Goal: Information Seeking & Learning: Learn about a topic

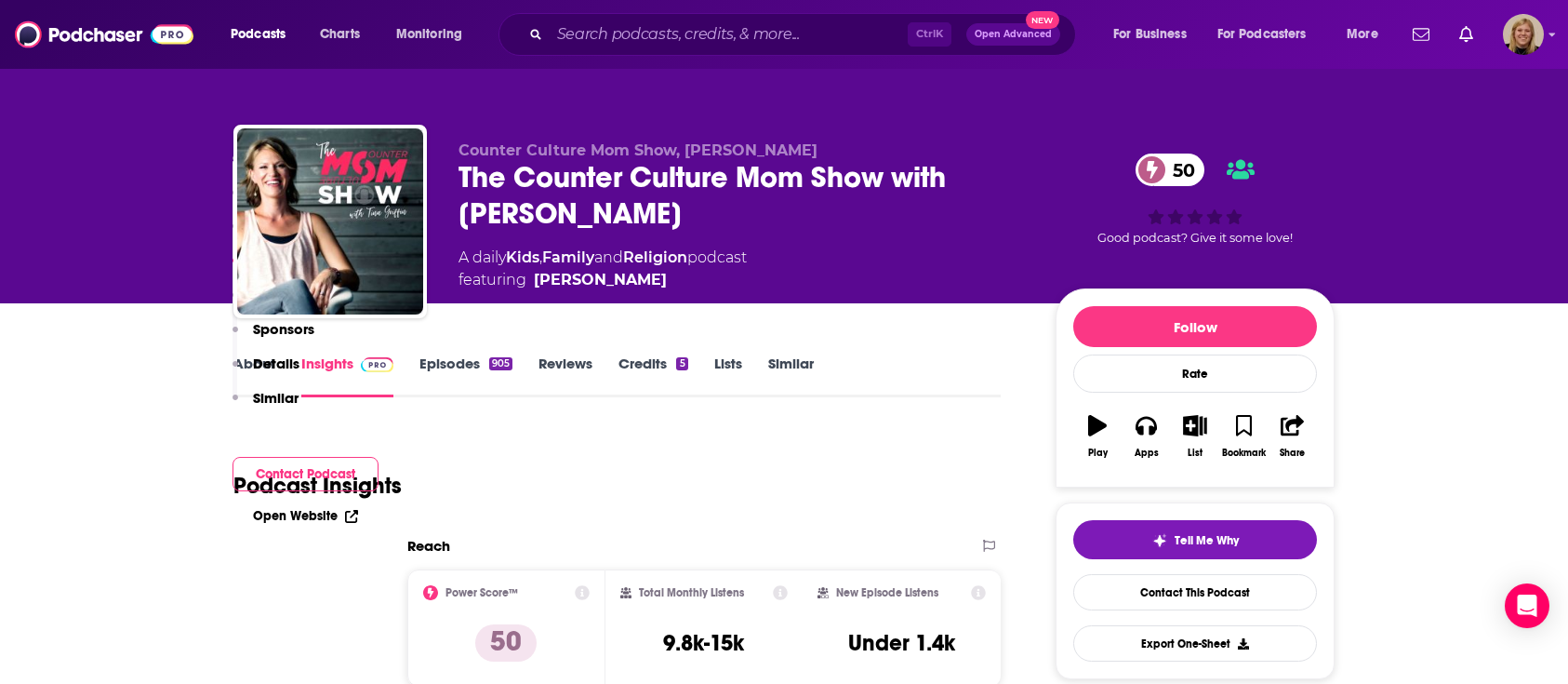
scroll to position [1511, 0]
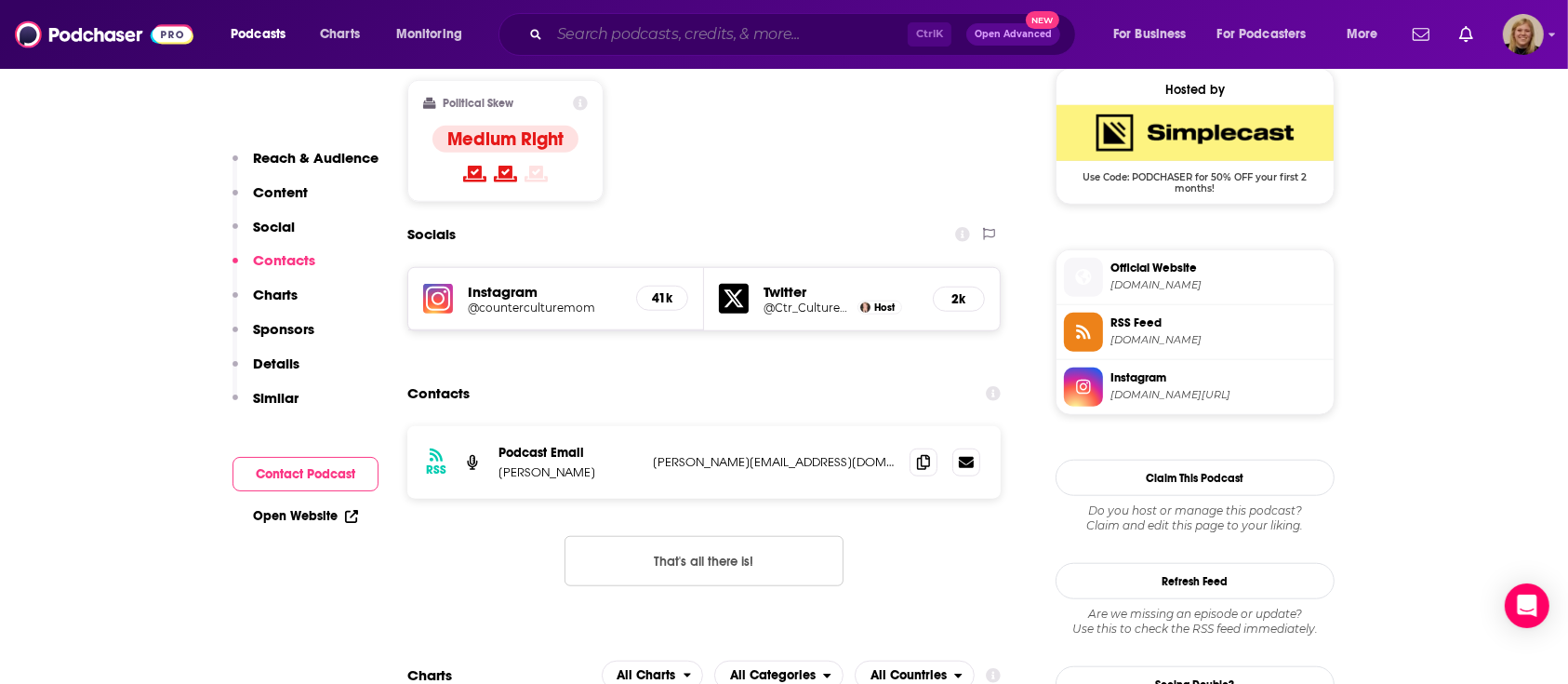
click at [678, 42] on input "Search podcasts, credits, & more..." at bounding box center [728, 35] width 358 height 30
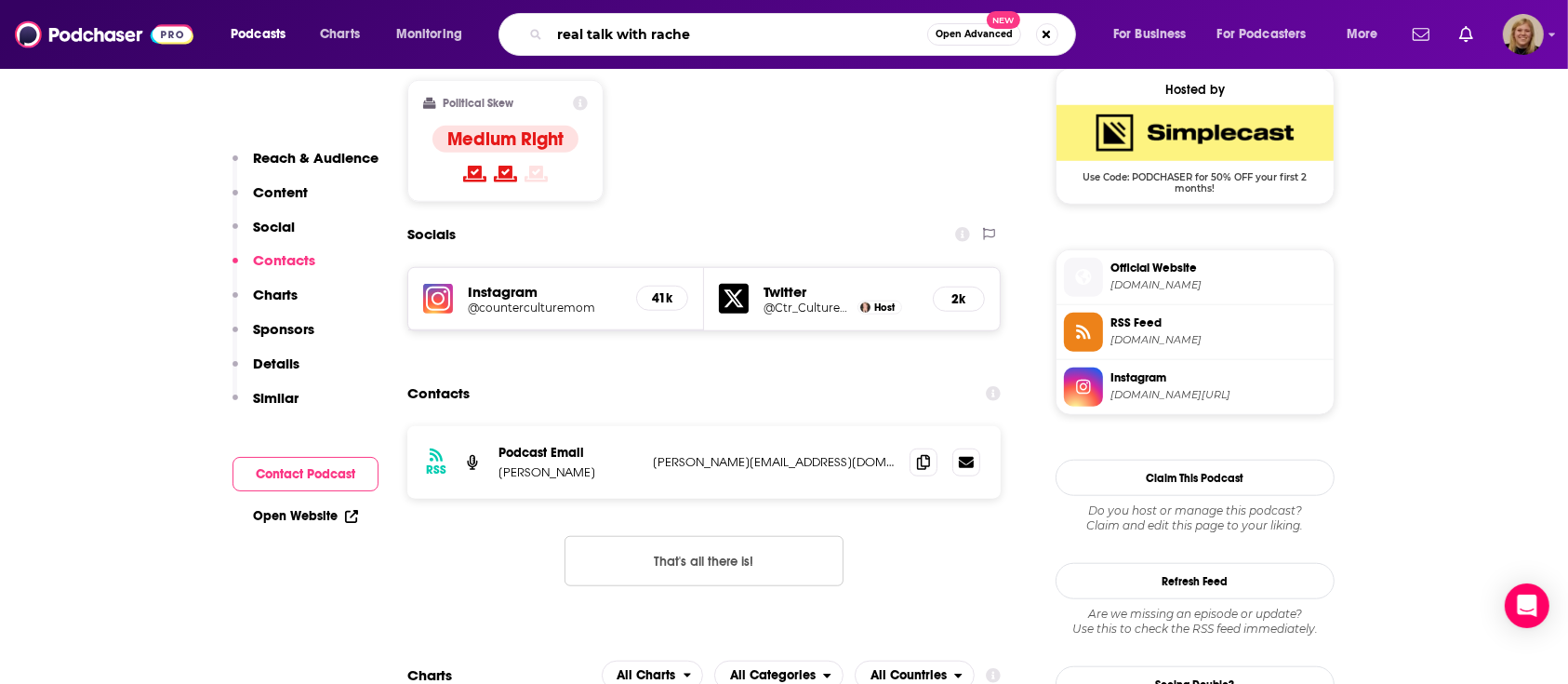
type input "real talk with [PERSON_NAME]"
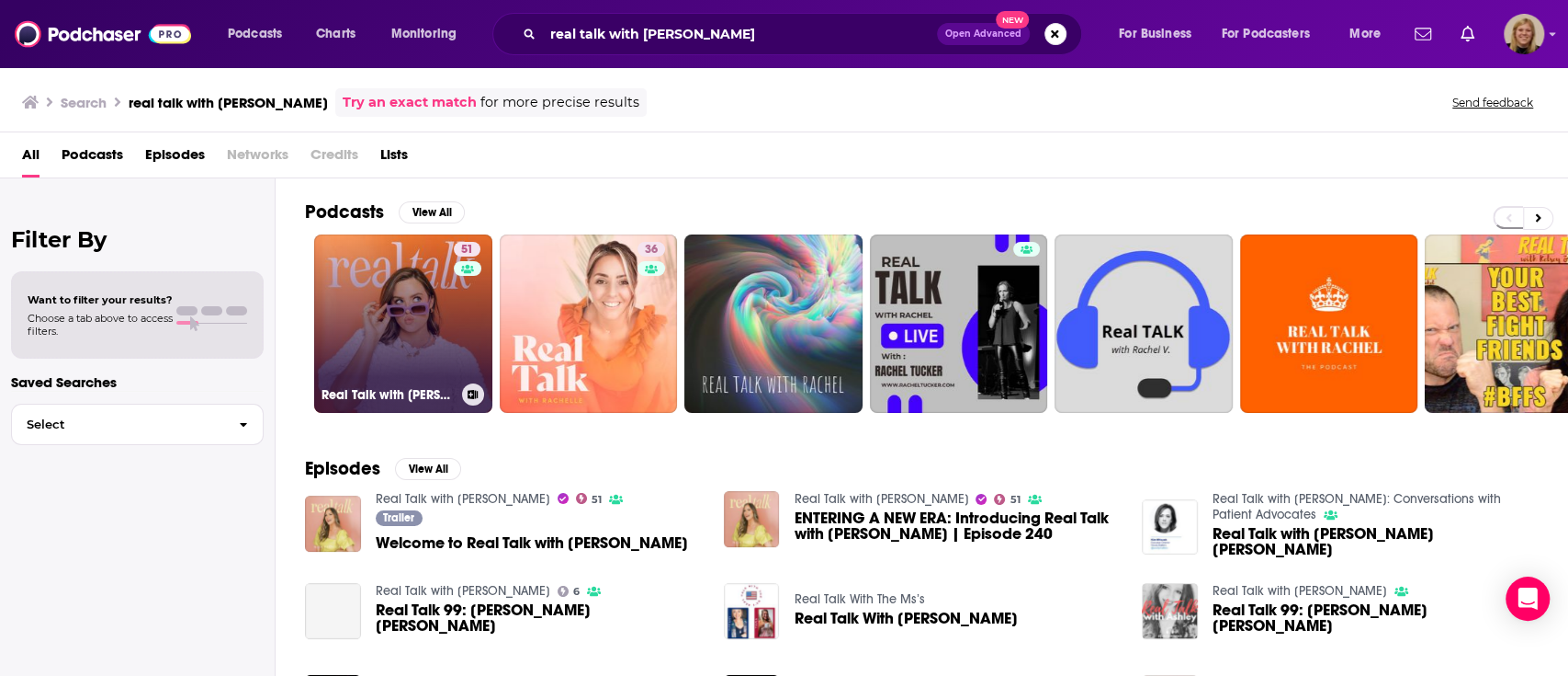
click at [381, 311] on link "51 Real Talk with [PERSON_NAME]" at bounding box center [402, 323] width 178 height 178
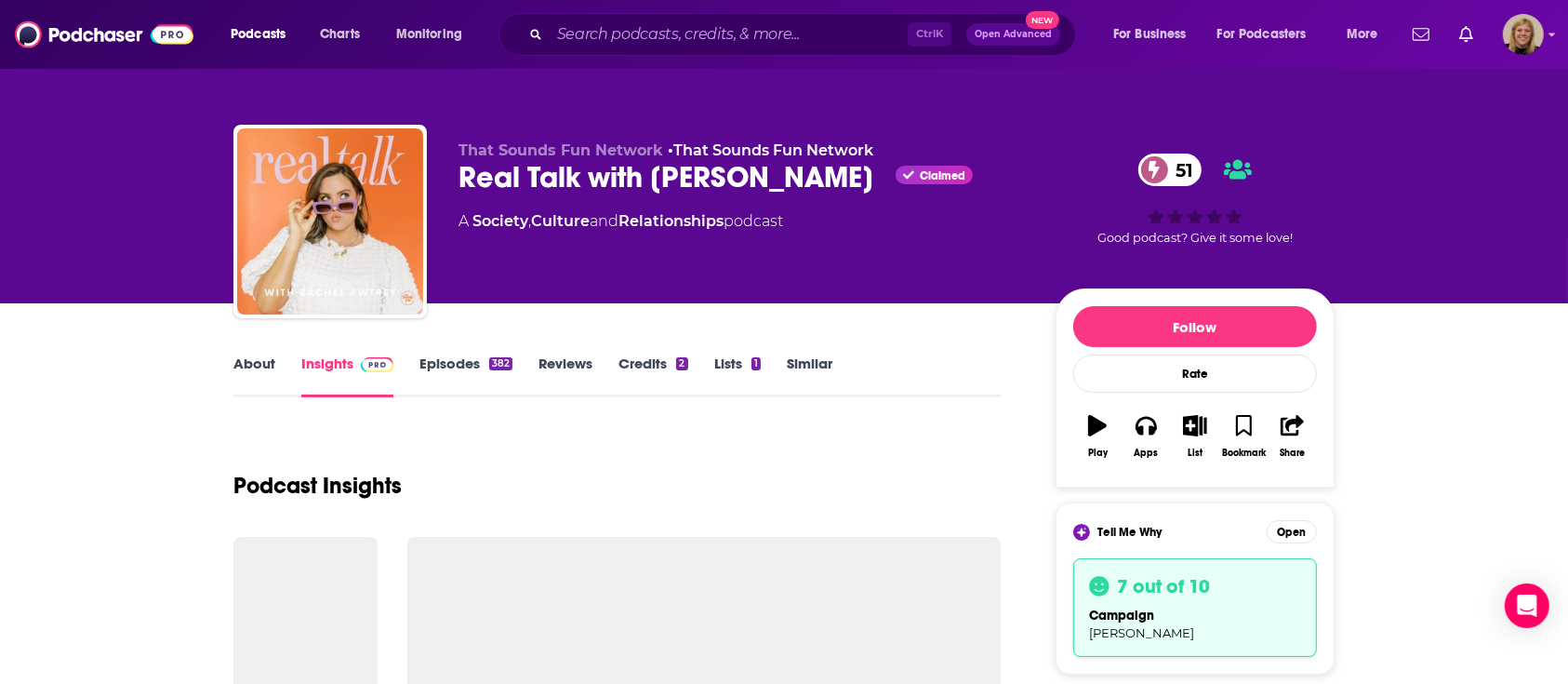
click at [264, 360] on link "About" at bounding box center [254, 376] width 42 height 43
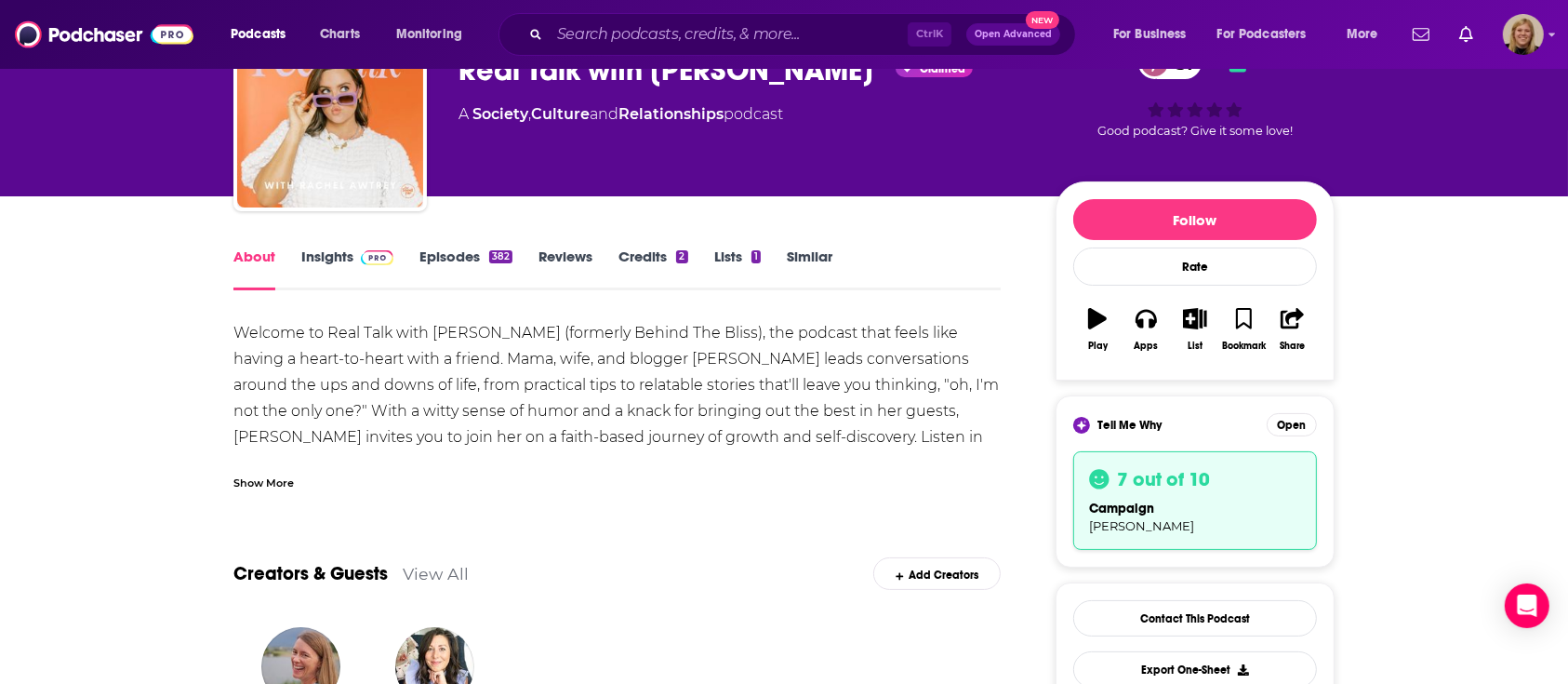
scroll to position [123, 0]
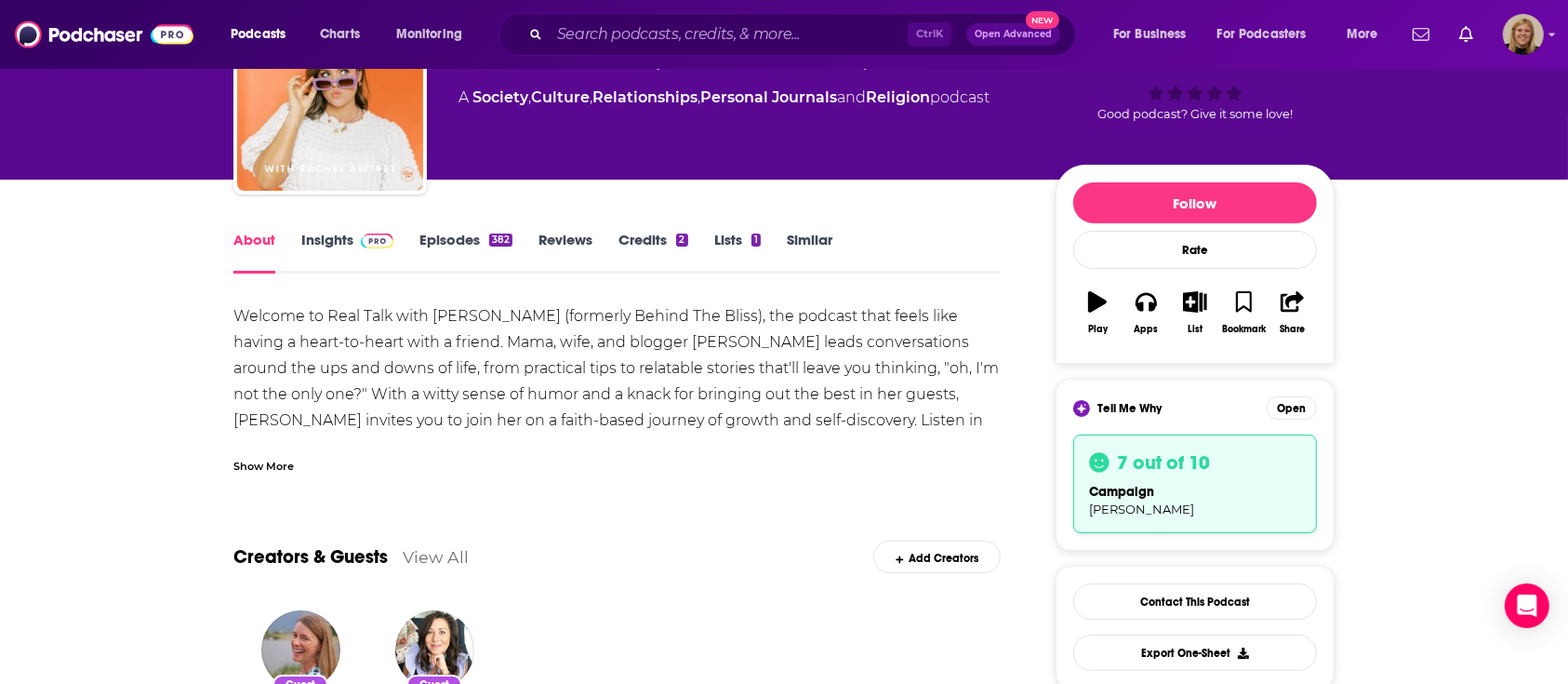
click at [241, 464] on div "Show More" at bounding box center [264, 464] width 61 height 18
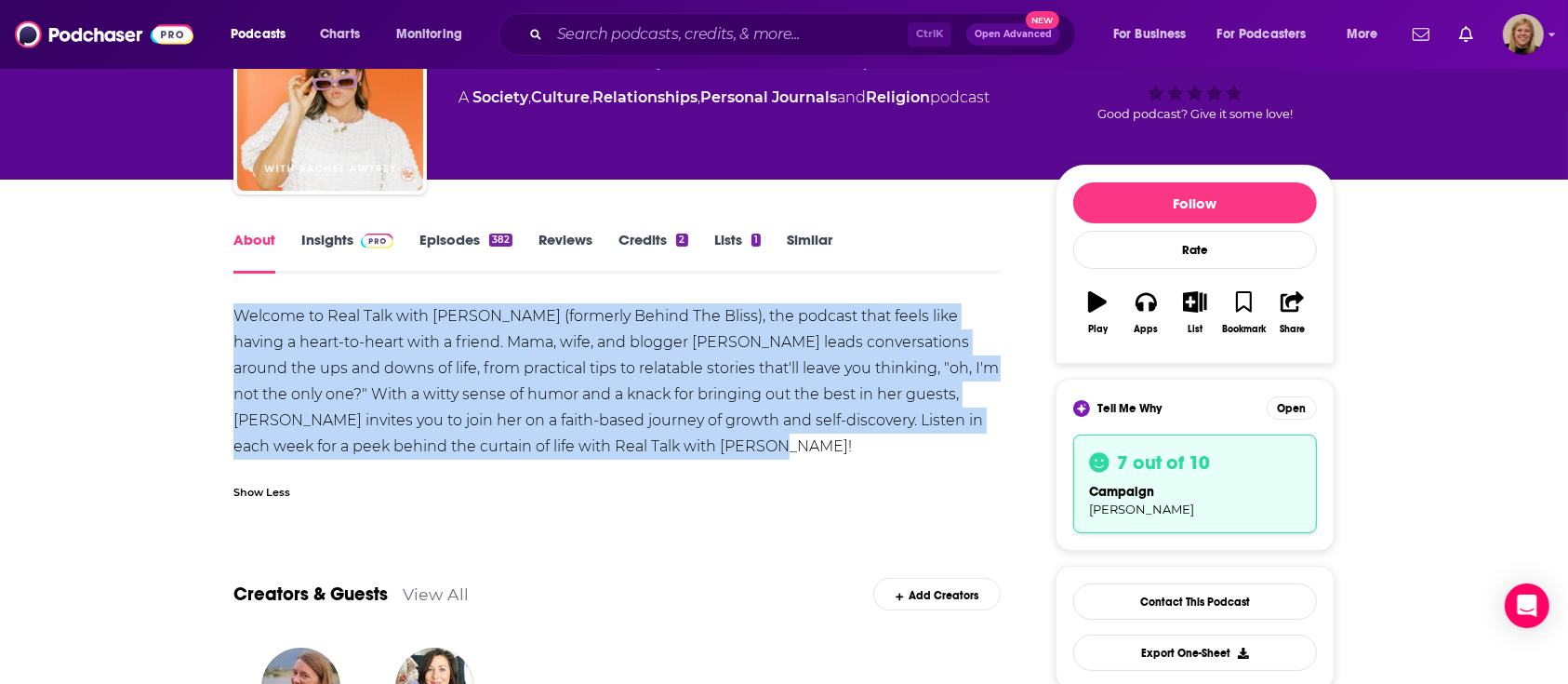
drag, startPoint x: 211, startPoint y: 308, endPoint x: 678, endPoint y: 453, distance: 489.0
copy div "Welcome to Real Talk with [PERSON_NAME] (formerly Behind The Bliss), the podcas…"
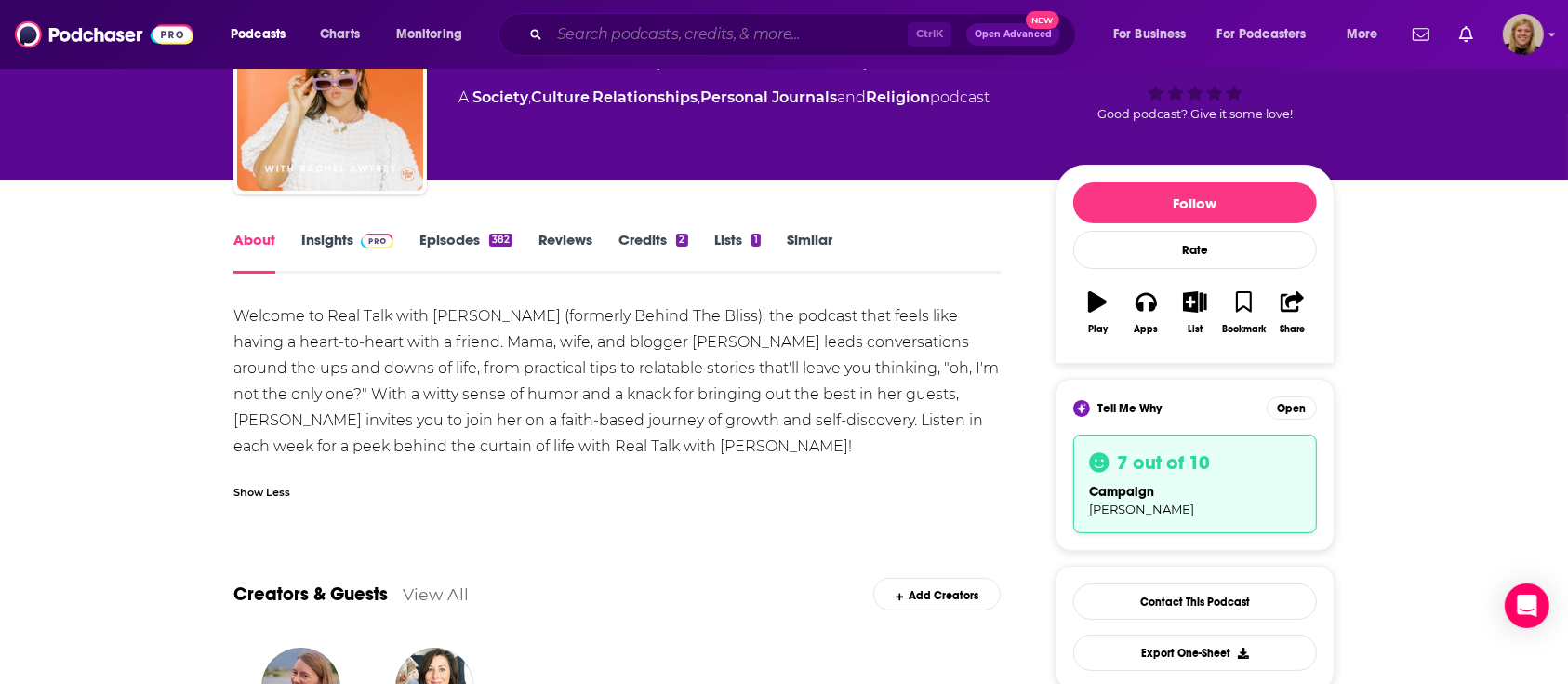
click at [589, 32] on input "Search podcasts, credits, & more..." at bounding box center [728, 35] width 358 height 30
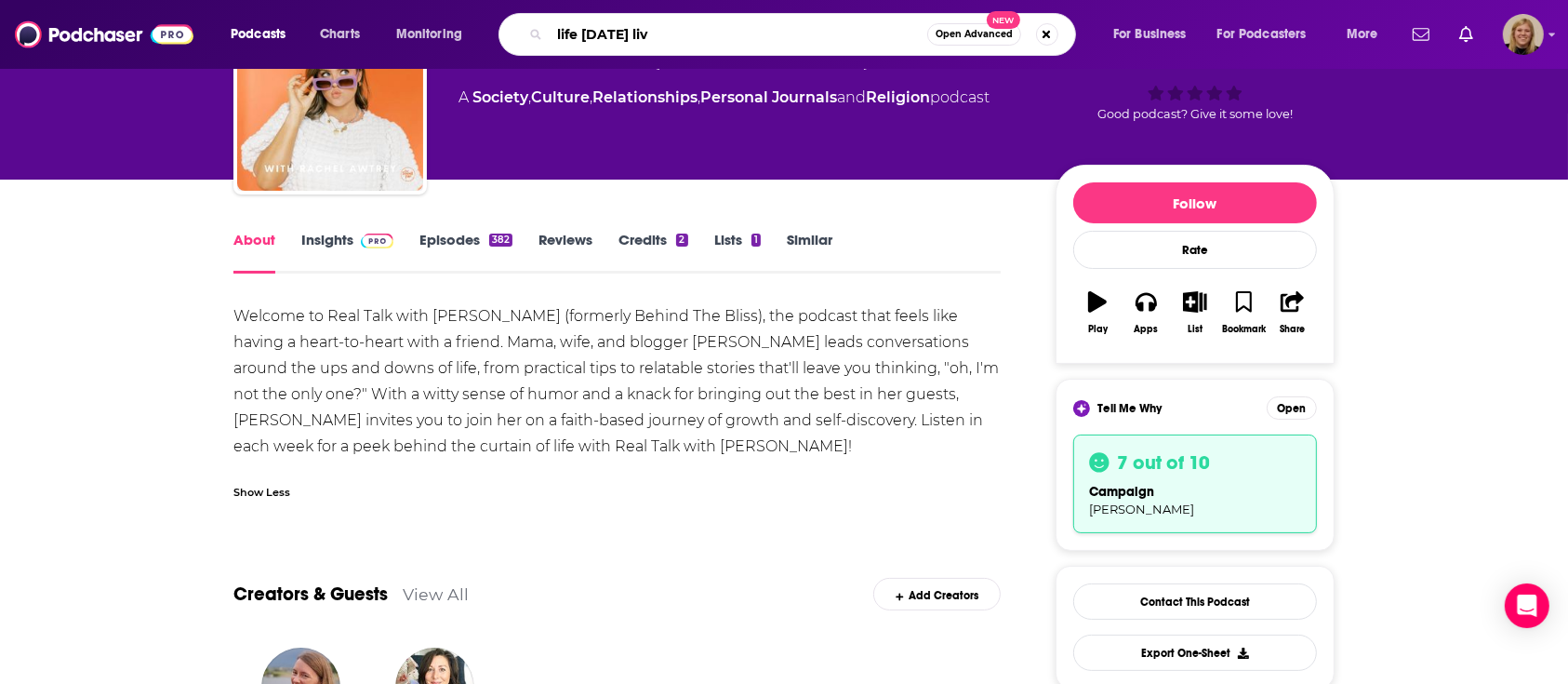
type input "life [DATE] live"
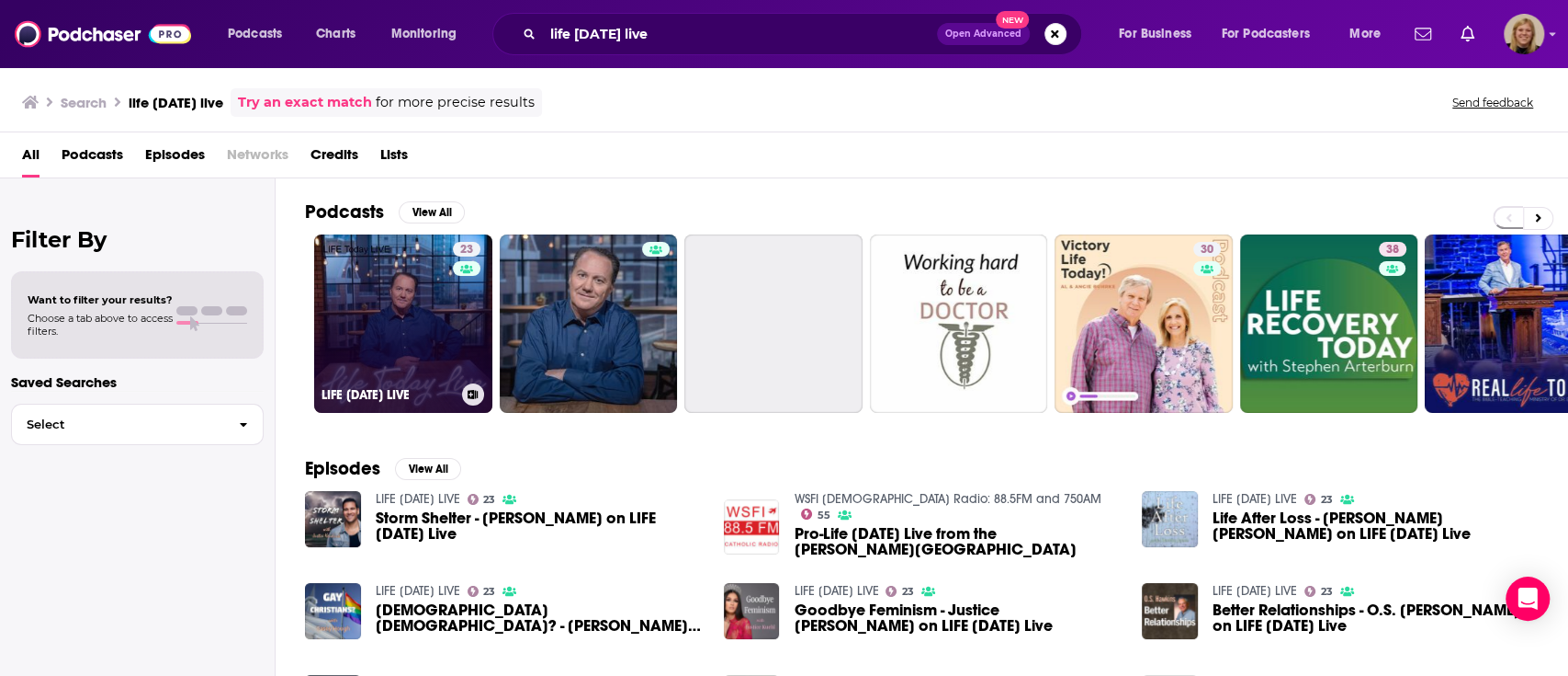
click at [389, 300] on link "23 LIFE [DATE] LIVE" at bounding box center [402, 323] width 178 height 178
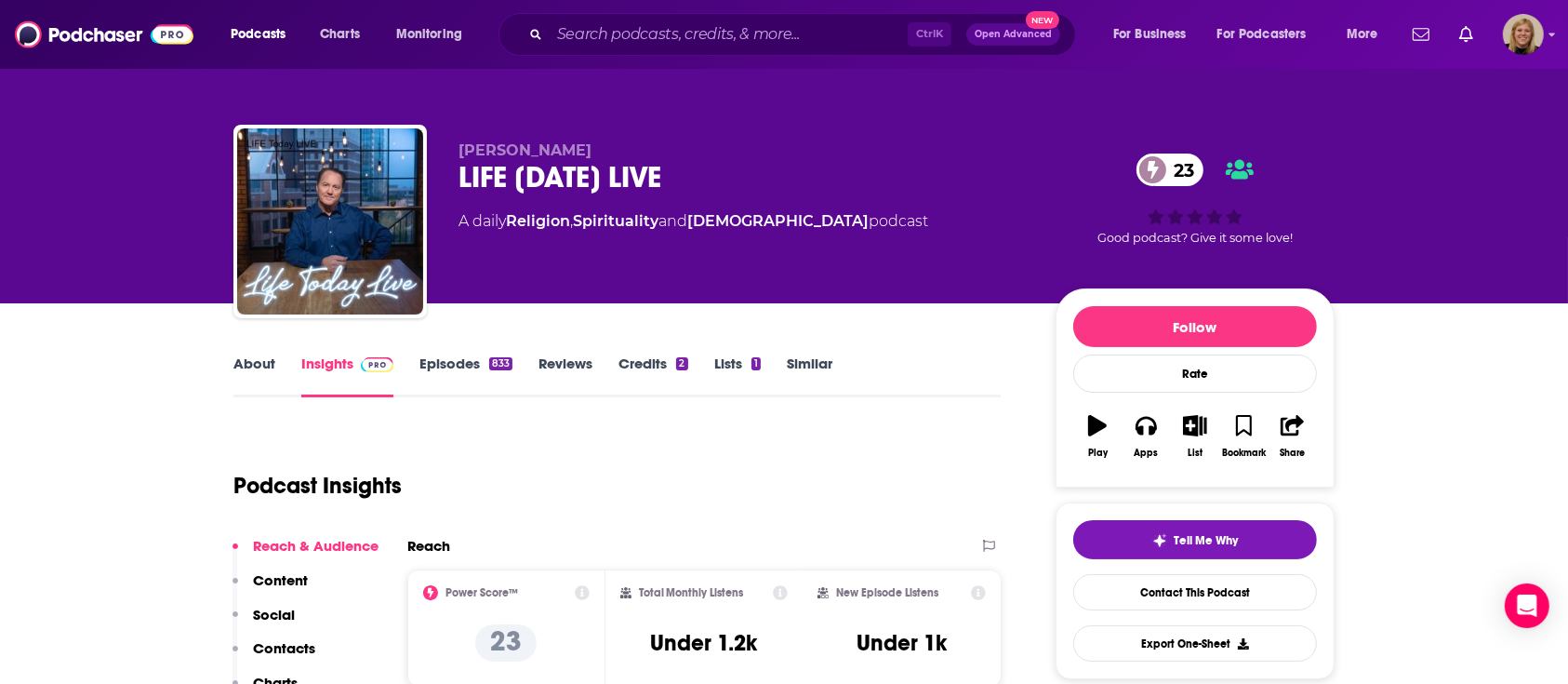
click at [239, 354] on link "About" at bounding box center [254, 376] width 42 height 43
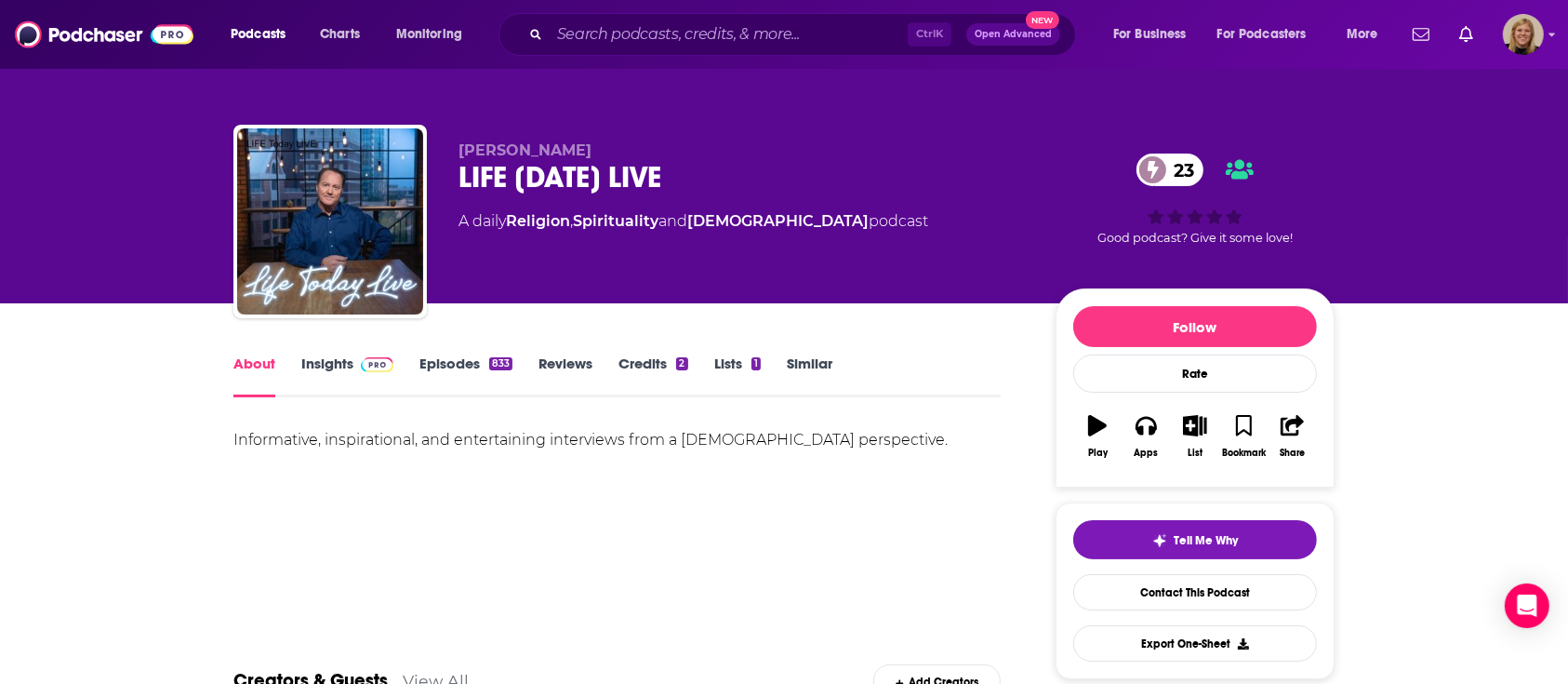
click at [373, 439] on div "Informative, inspirational, and entertaining interviews from a [DEMOGRAPHIC_DAT…" at bounding box center [617, 440] width 767 height 26
click at [373, 436] on div "Informative, inspirational, and entertaining interviews from a [DEMOGRAPHIC_DAT…" at bounding box center [617, 440] width 767 height 26
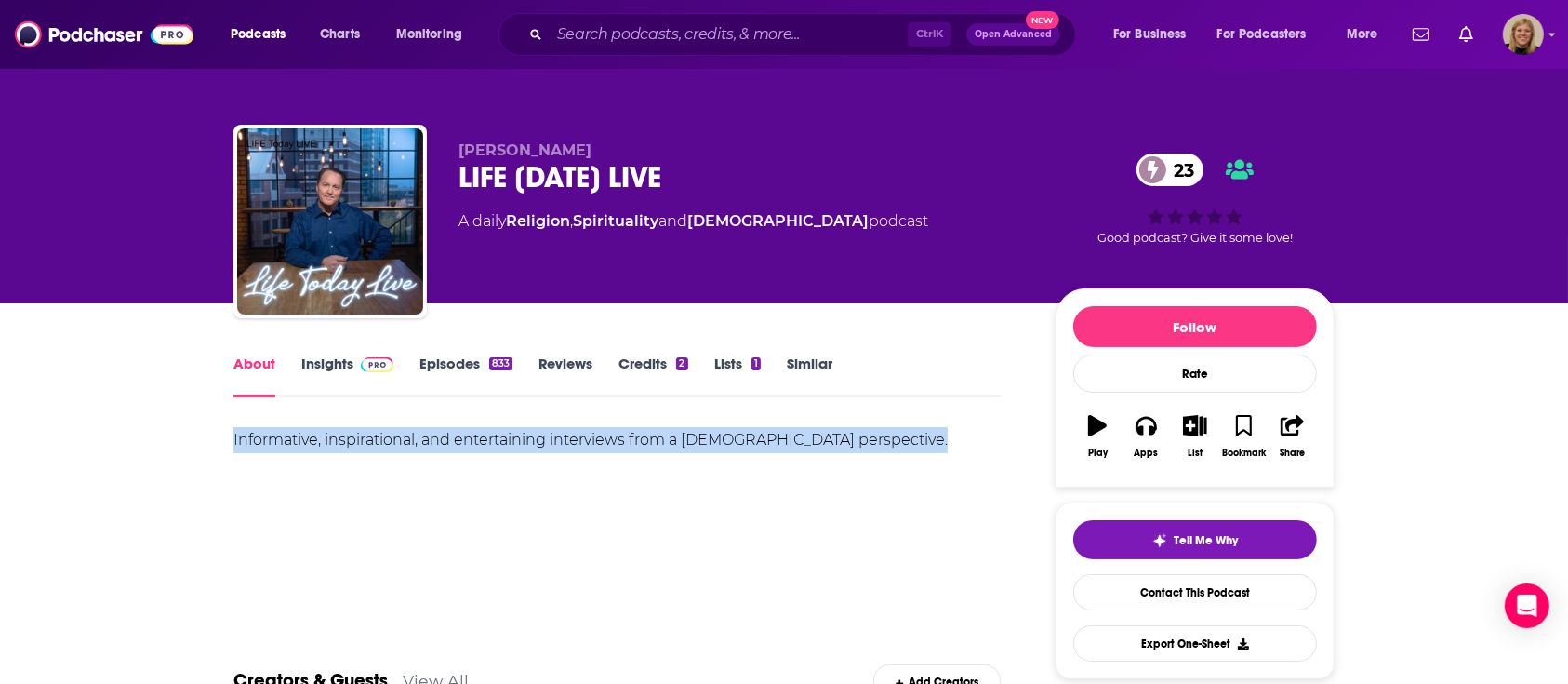
copy div "Informative, inspirational, and entertaining interviews from a [DEMOGRAPHIC_DAT…"
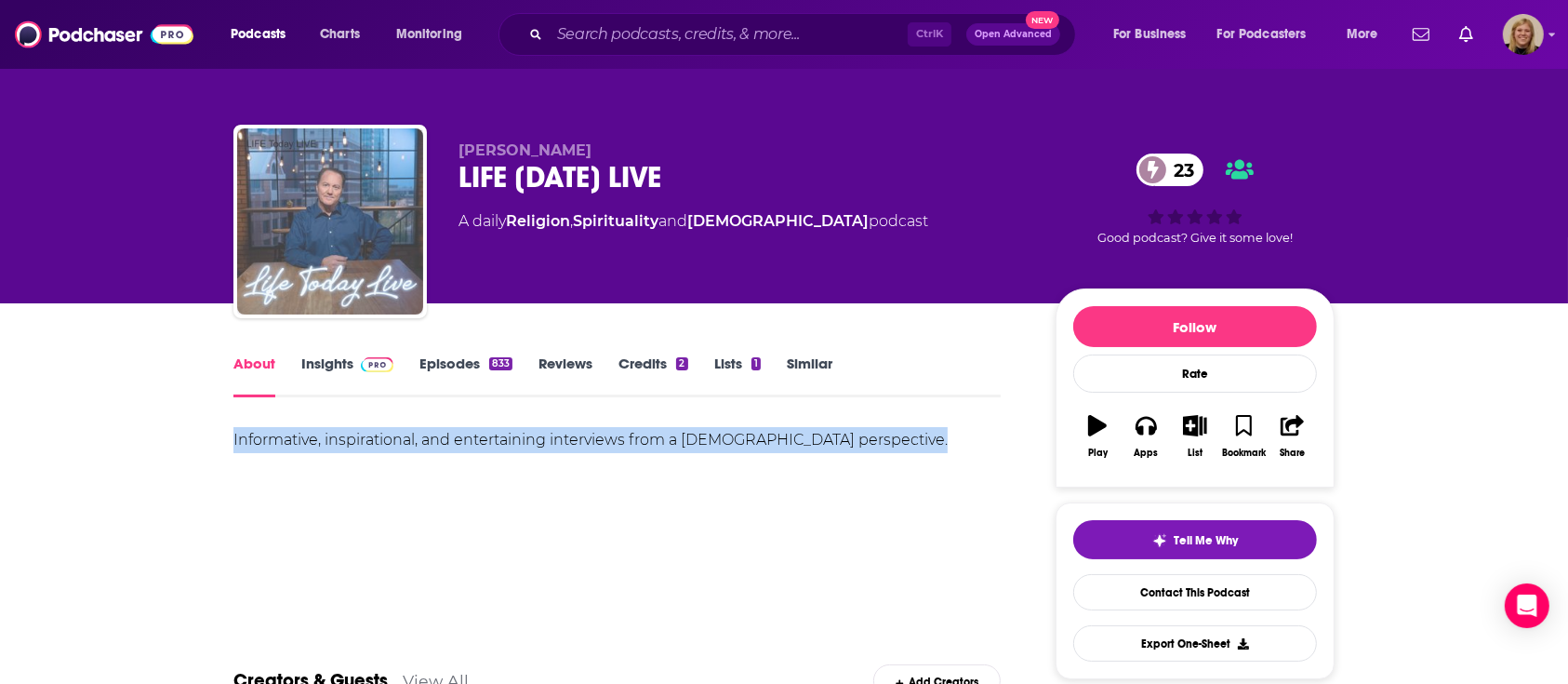
click at [345, 179] on img "LIFE Today LIVE" at bounding box center [330, 221] width 186 height 186
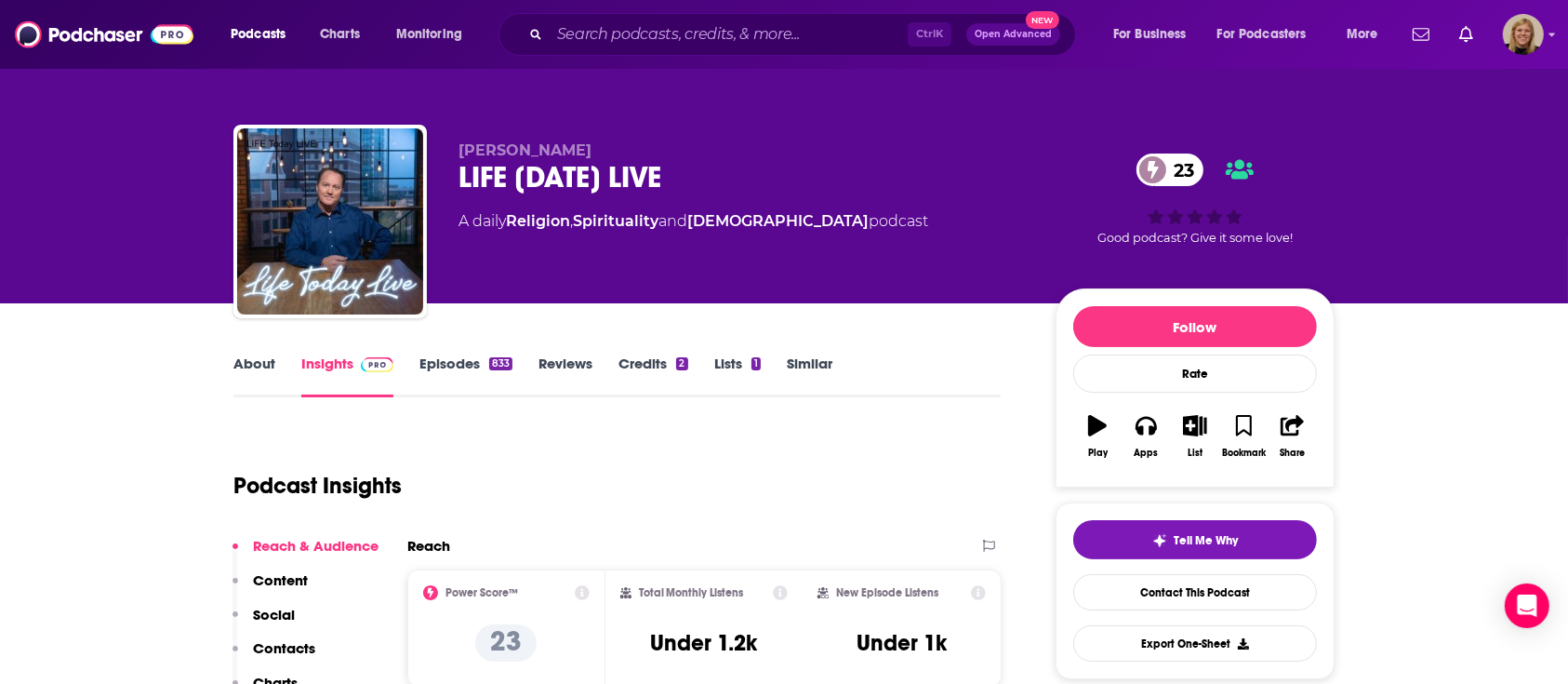
scroll to position [620, 0]
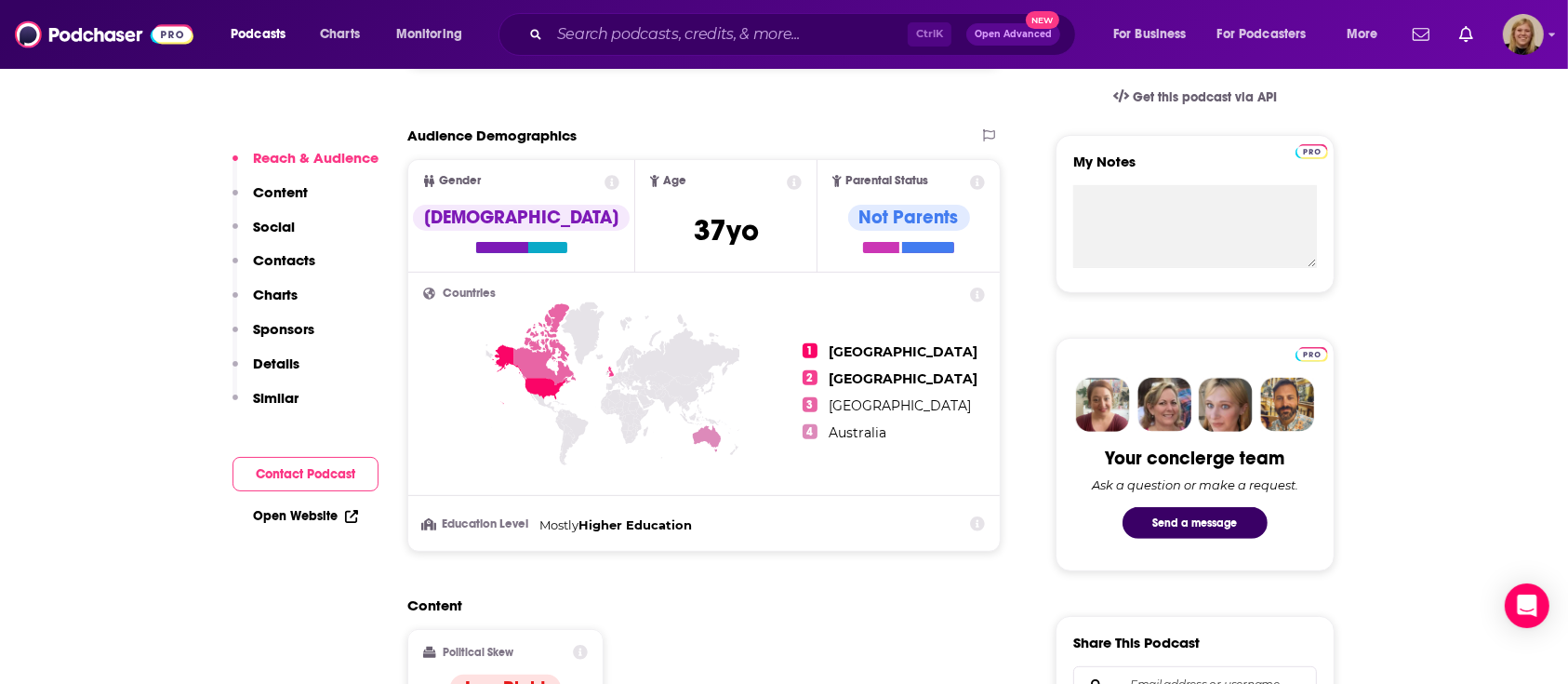
click at [306, 513] on link "Open Website" at bounding box center [306, 515] width 105 height 16
click at [586, 39] on input "Search podcasts, credits, & more..." at bounding box center [728, 35] width 358 height 30
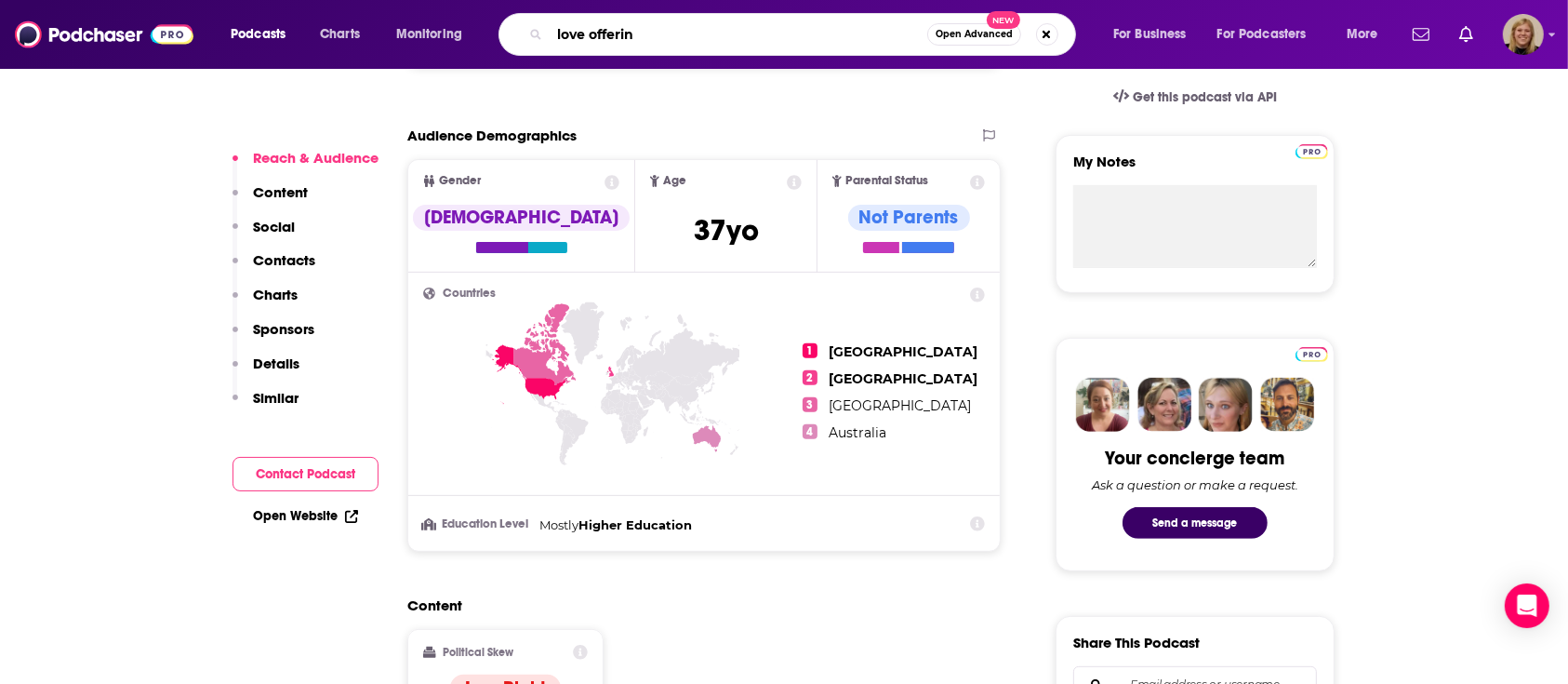
type input "love offering"
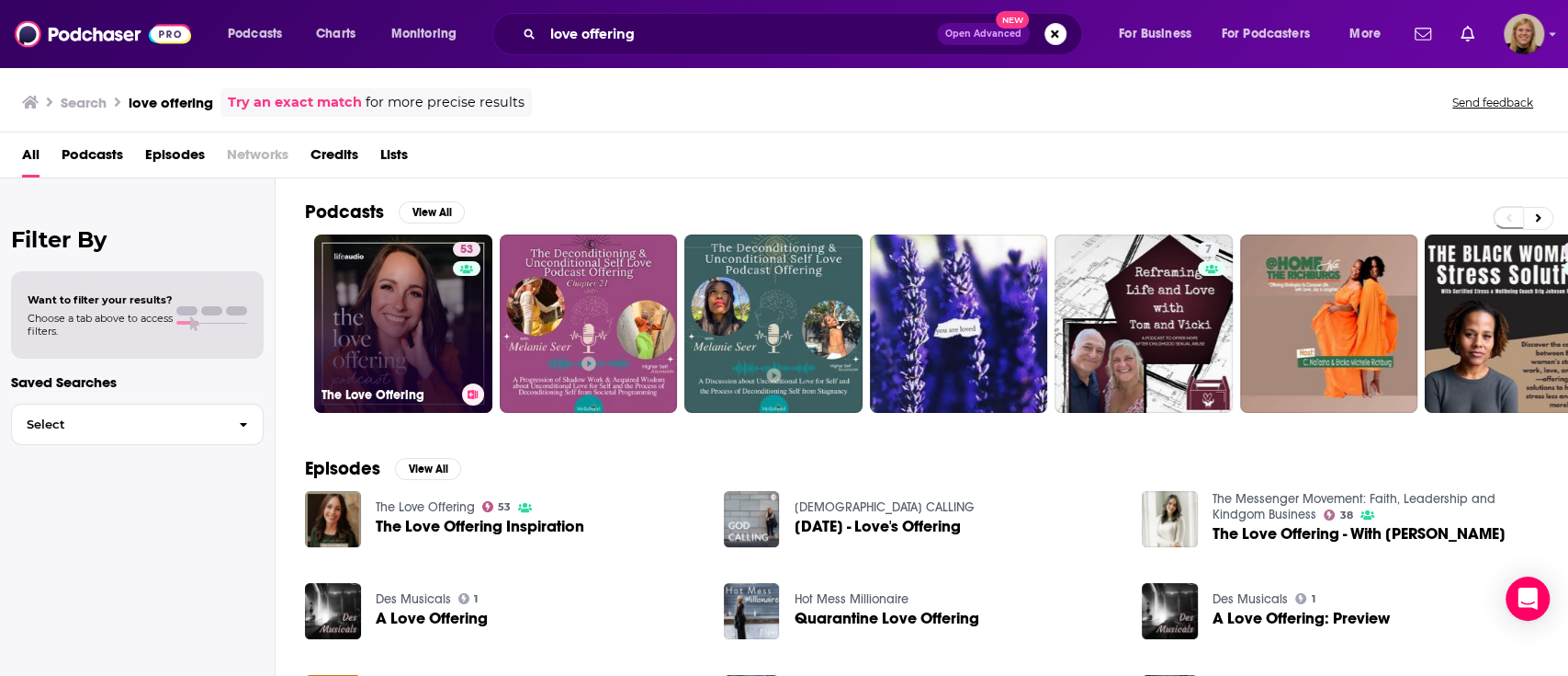
click at [389, 298] on link "53 The Love Offering" at bounding box center [402, 323] width 178 height 178
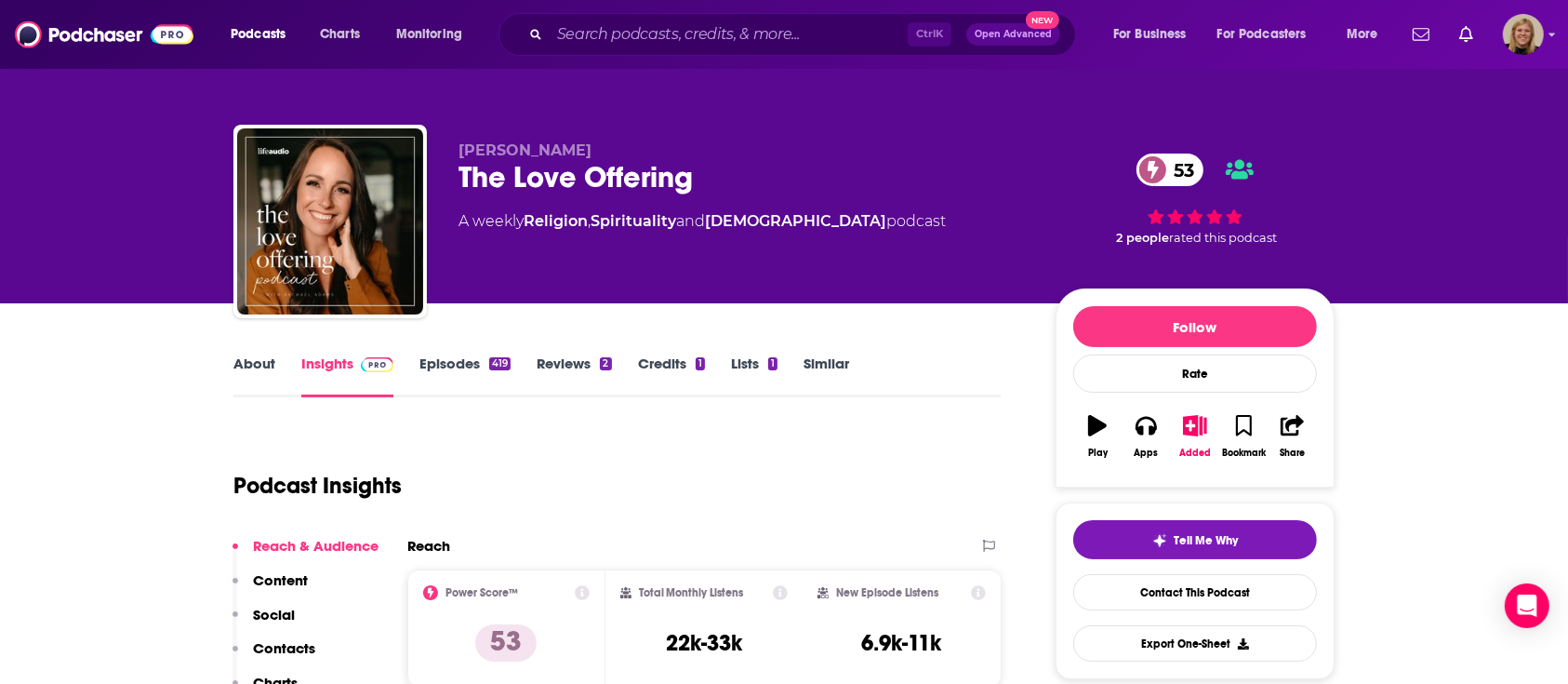
click at [248, 363] on link "About" at bounding box center [254, 376] width 42 height 43
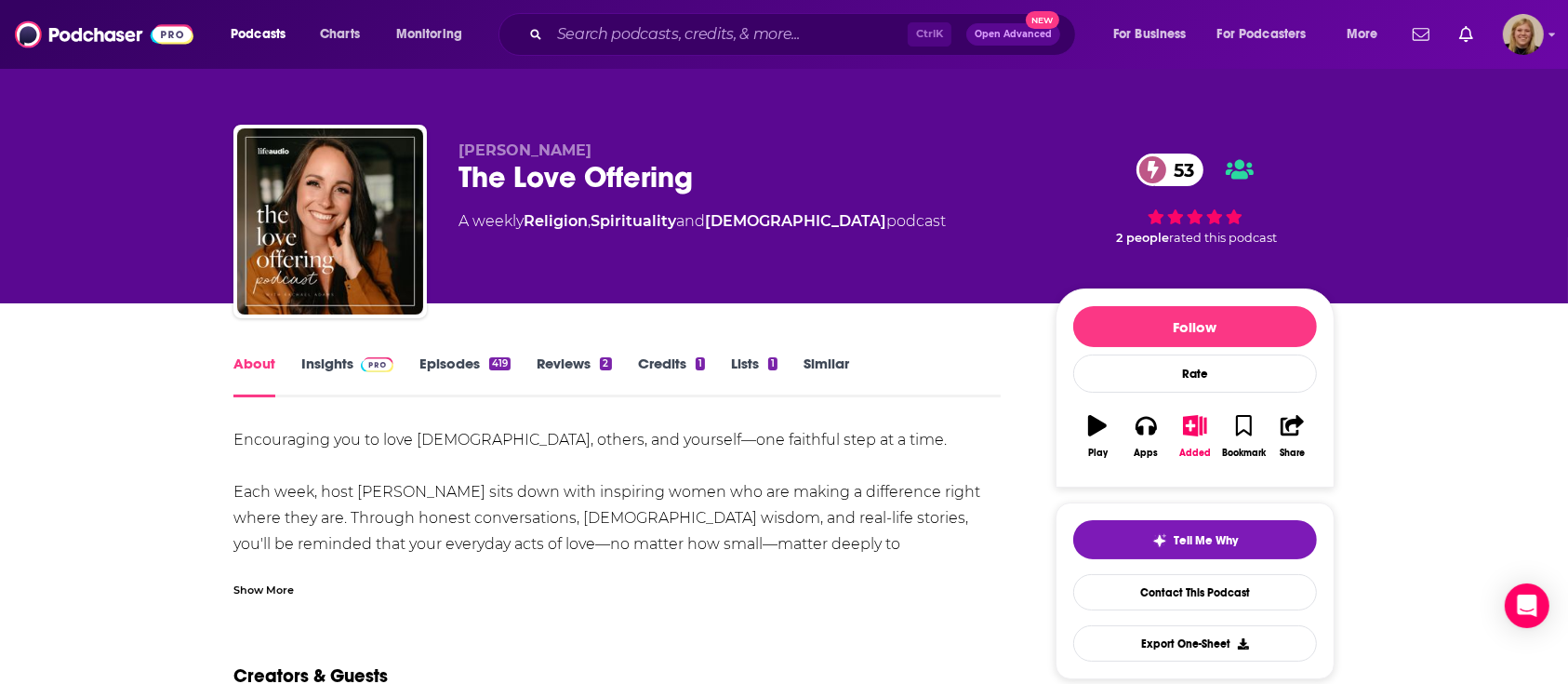
click at [377, 476] on div "Encouraging you to love [DEMOGRAPHIC_DATA], others, and yourself—one faithful s…" at bounding box center [617, 570] width 767 height 287
click at [278, 582] on div "Show More" at bounding box center [264, 588] width 61 height 18
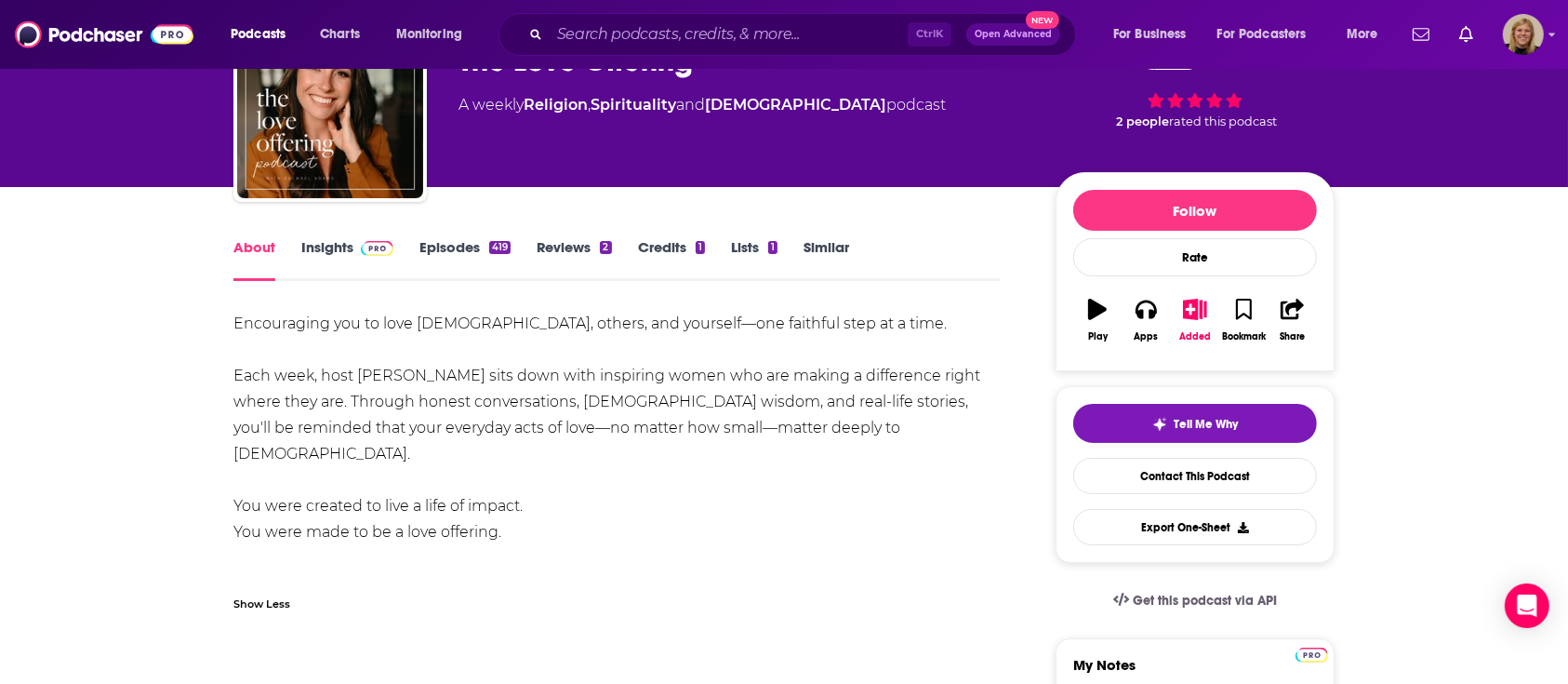
scroll to position [248, 0]
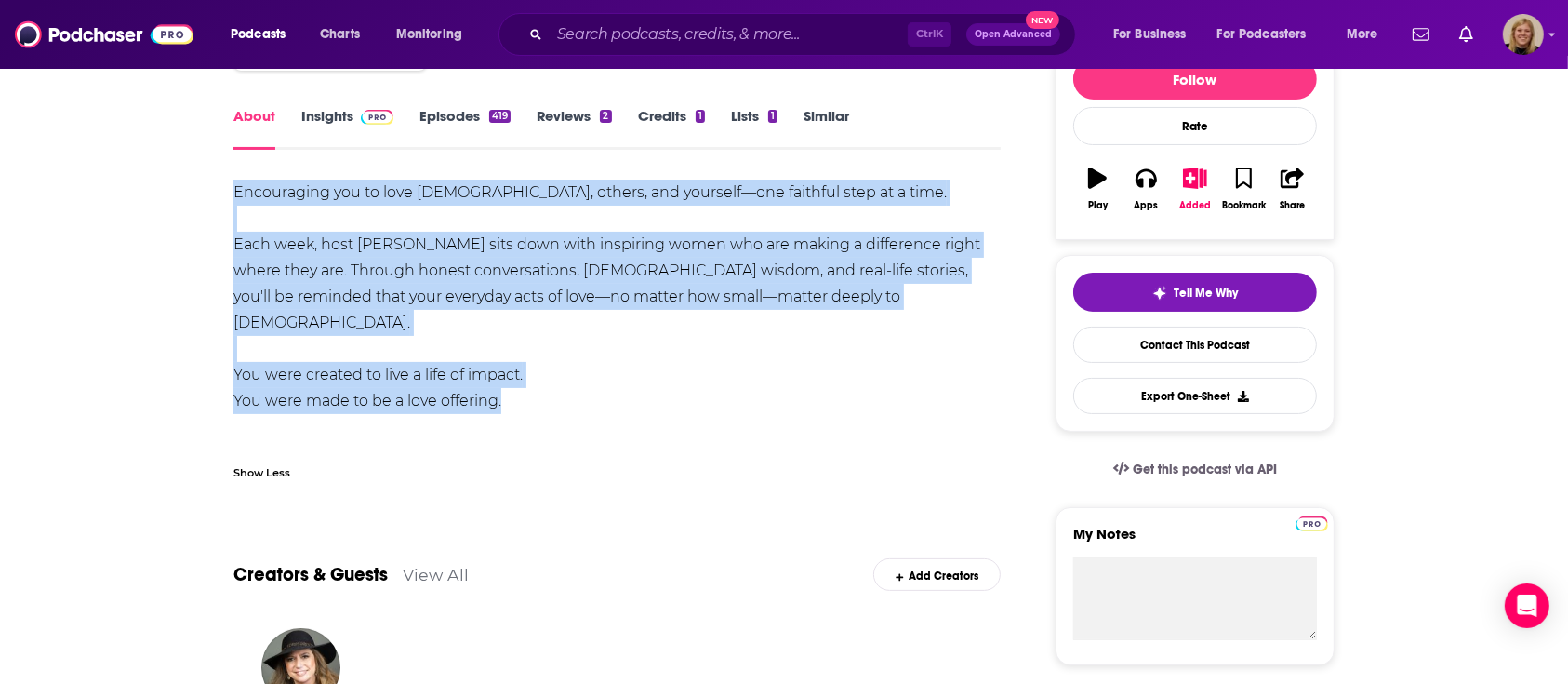
drag, startPoint x: 223, startPoint y: 185, endPoint x: 883, endPoint y: 366, distance: 684.4
copy div "Encouraging you to love [DEMOGRAPHIC_DATA], others, and yourself—one faithful s…"
